Goal: Information Seeking & Learning: Learn about a topic

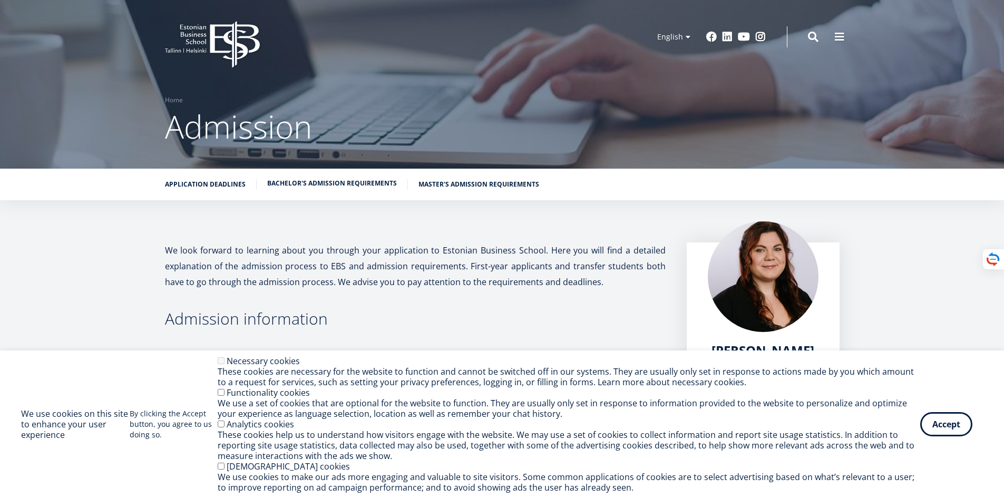
click at [277, 188] on link "Bachelor's admission requirements" at bounding box center [332, 183] width 130 height 11
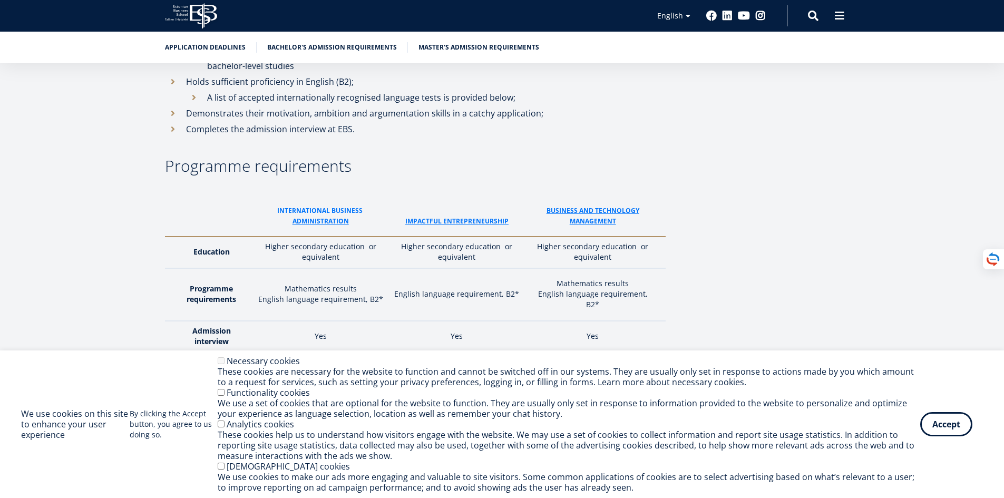
scroll to position [1430, 0]
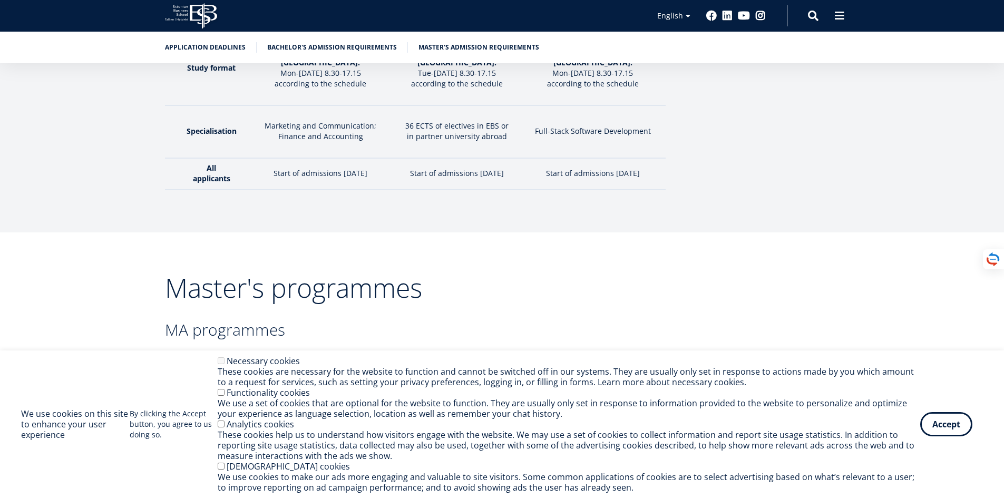
click at [346, 199] on article "We look forward to learning about you through your application to Estonian Busi…" at bounding box center [502, 277] width 1004 height 3884
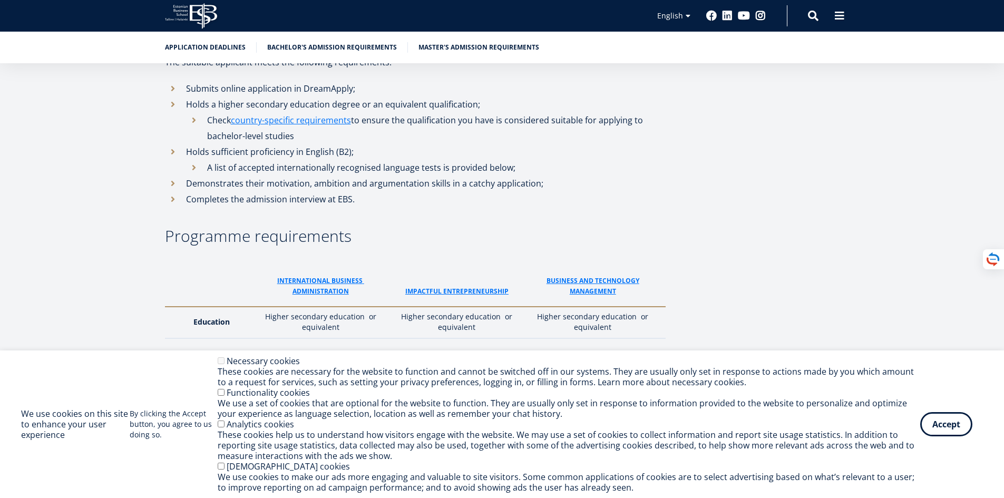
scroll to position [1368, 0]
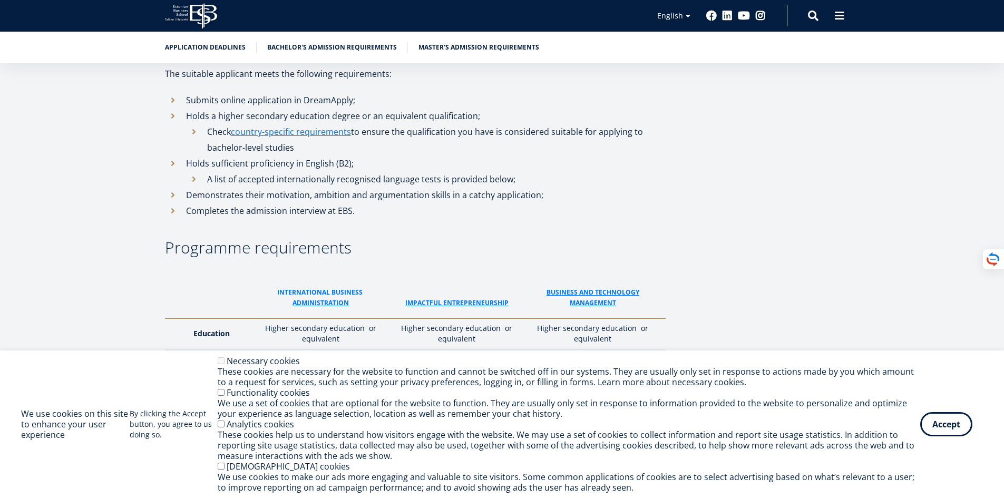
click at [334, 287] on link "International business" at bounding box center [320, 292] width 87 height 11
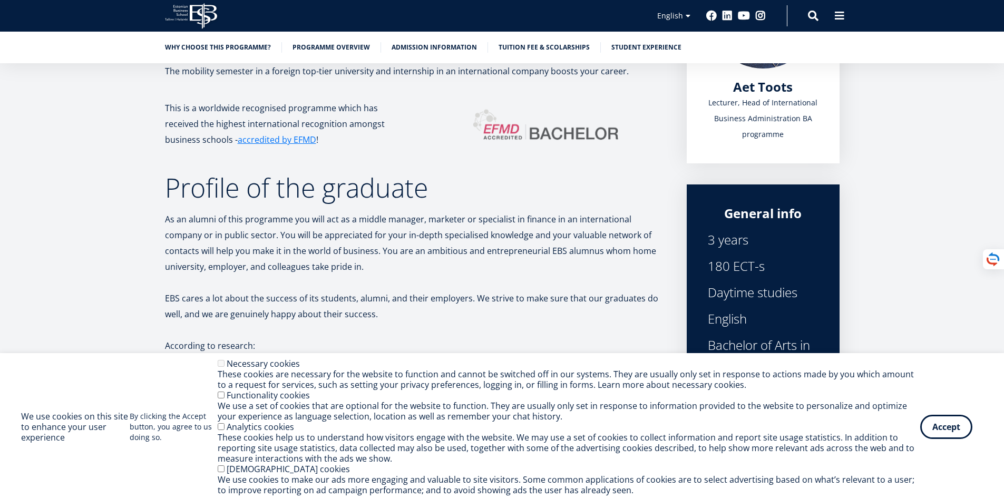
scroll to position [527, 0]
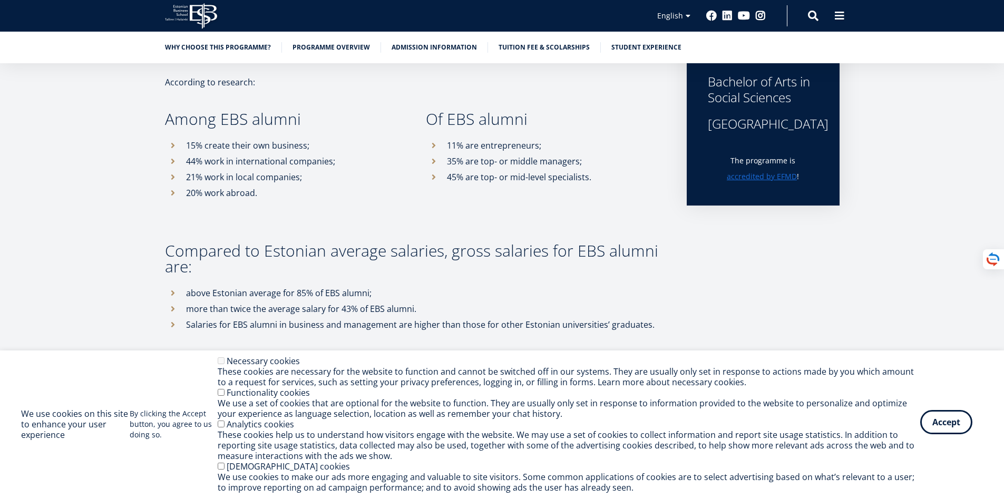
click at [966, 432] on button "Accept" at bounding box center [946, 422] width 52 height 24
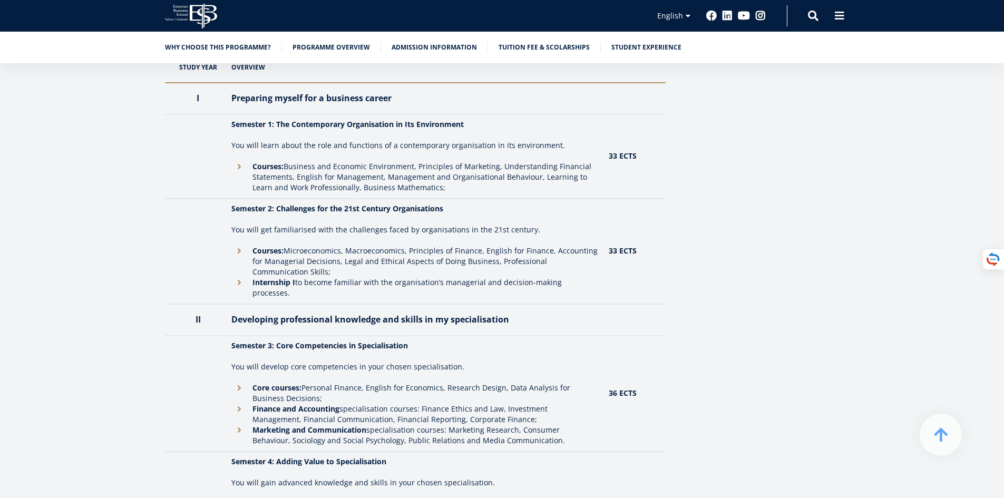
scroll to position [1265, 0]
